Goal: Task Accomplishment & Management: Manage account settings

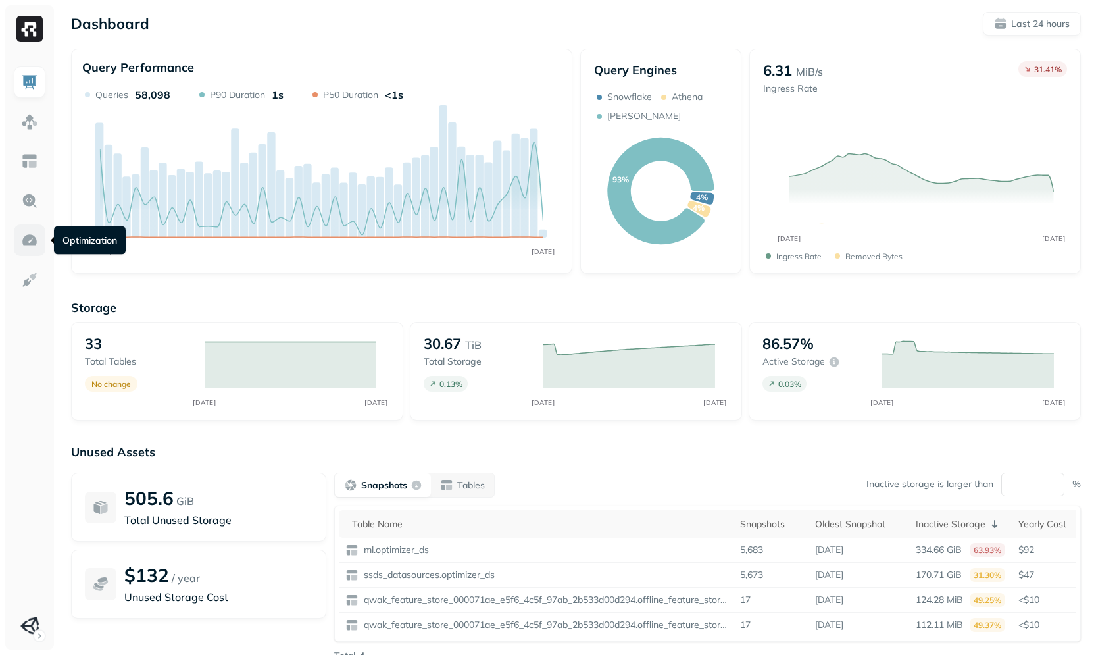
click at [31, 241] on img at bounding box center [29, 240] width 17 height 17
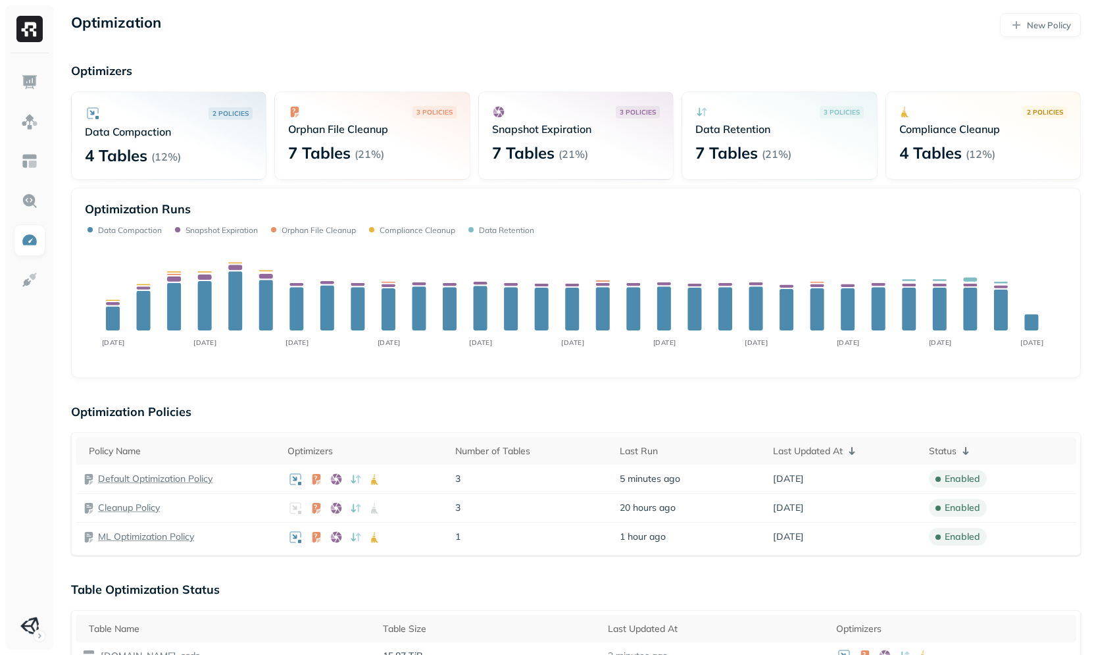
scroll to position [17, 0]
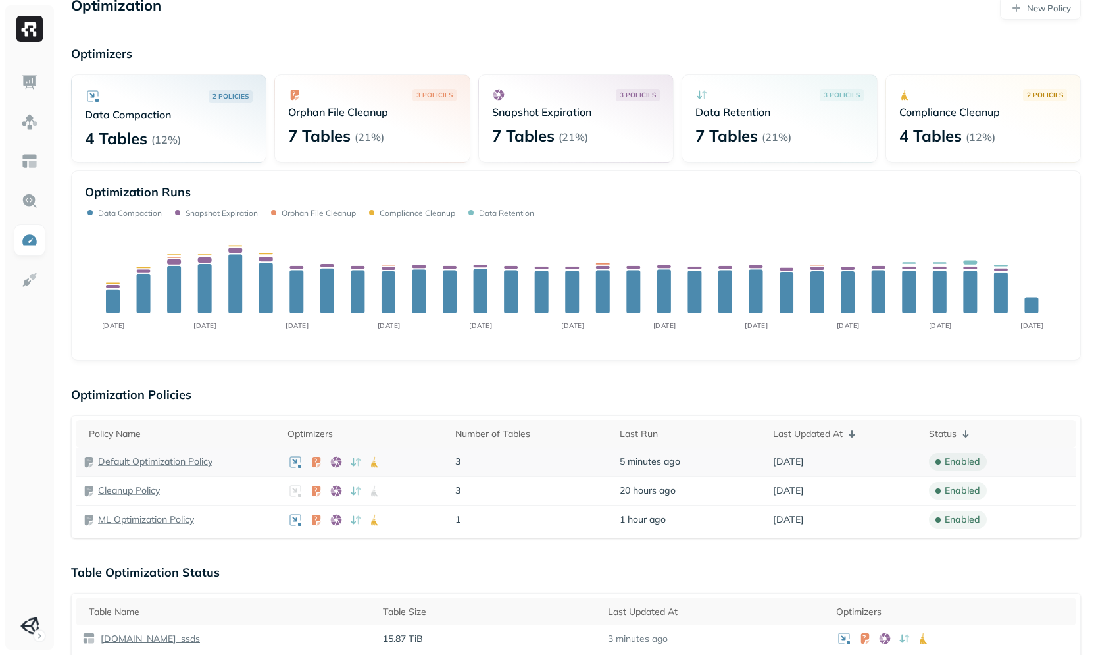
click at [187, 462] on p "Default Optimization Policy" at bounding box center [155, 461] width 114 height 12
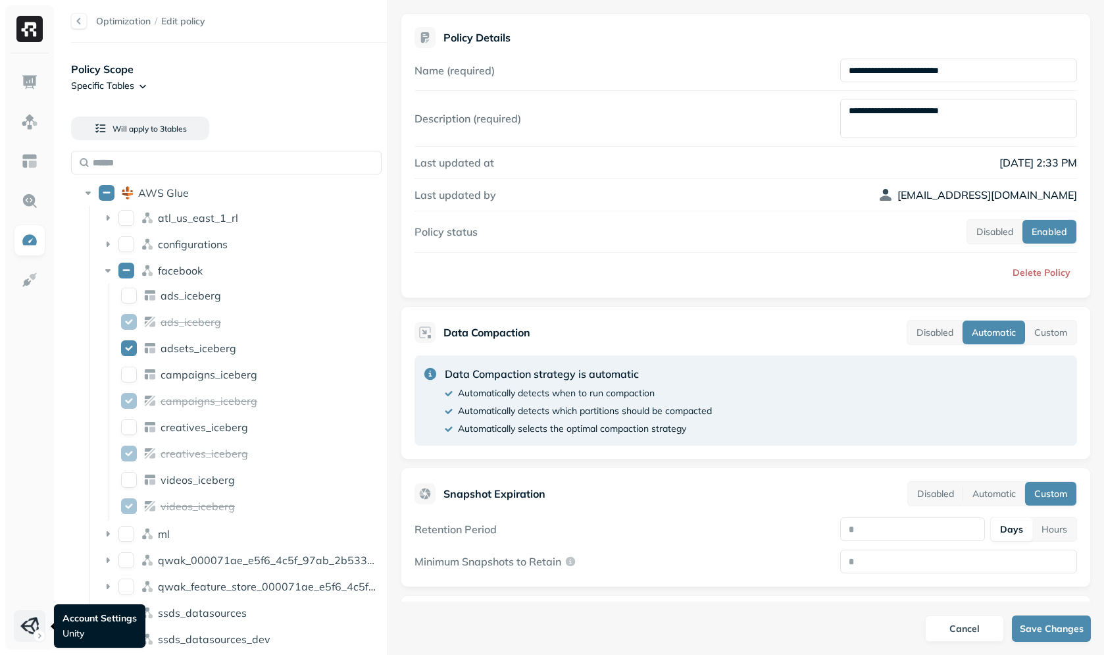
click at [22, 624] on html "**********" at bounding box center [552, 327] width 1104 height 655
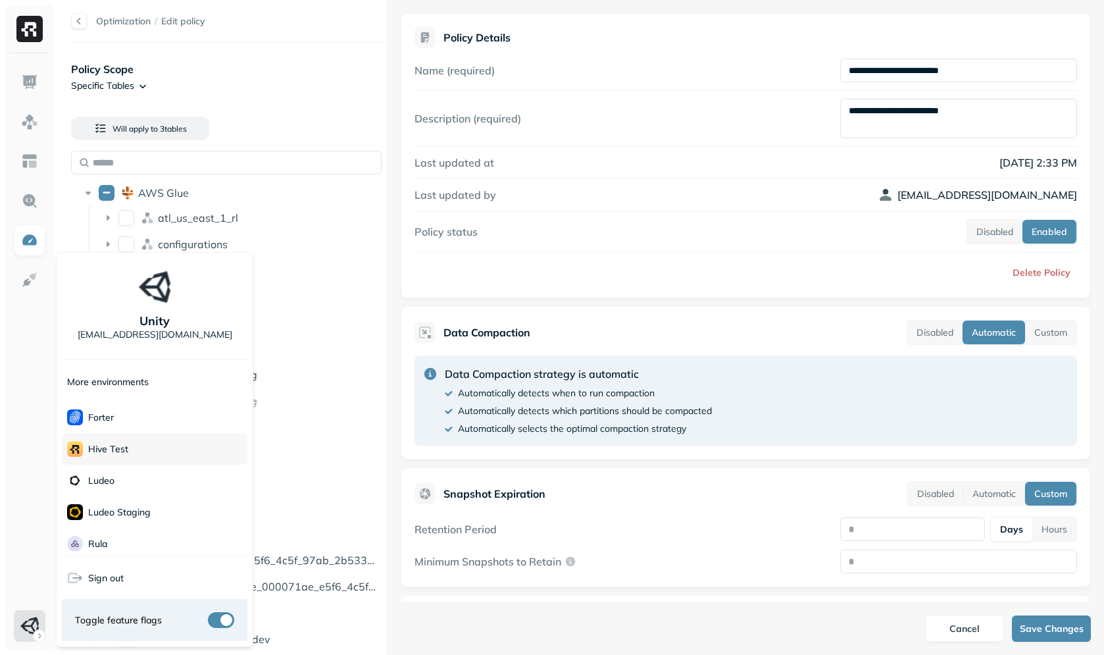
scroll to position [165, 0]
click at [140, 403] on div "demo" at bounding box center [155, 402] width 186 height 32
